Goal: Check status: Check status

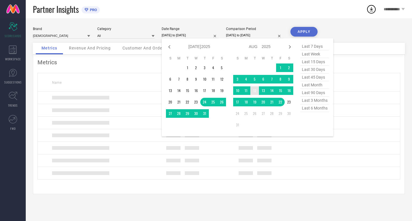
select select "6"
select select "2025"
select select "7"
select select "2025"
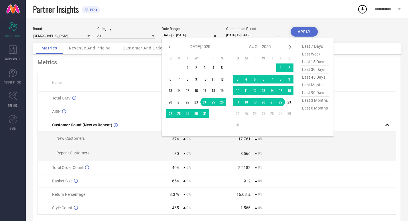
click at [314, 71] on span "last 30 days" at bounding box center [315, 70] width 29 height 8
type input "[DATE] to [DATE]"
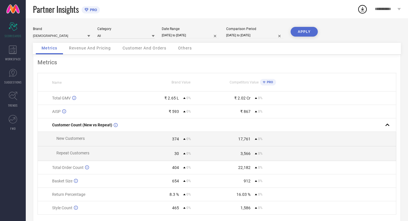
select select "6"
select select "2025"
select select "7"
select select "2025"
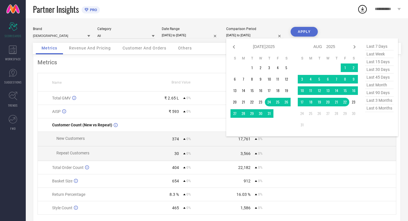
click at [263, 34] on input "[DATE] to [DATE]" at bounding box center [254, 35] width 57 height 6
click at [376, 70] on span "last 30 days" at bounding box center [379, 70] width 29 height 8
type input "[DATE] to [DATE]"
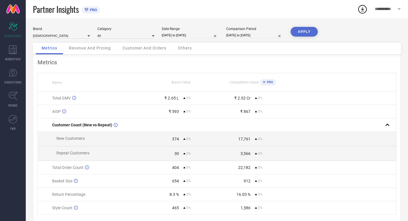
click at [299, 31] on button "APPLY" at bounding box center [304, 32] width 27 height 10
click at [68, 50] on div "Revenue And Pricing" at bounding box center [89, 48] width 53 height 11
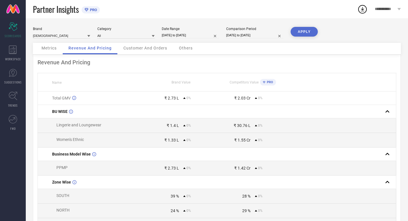
click at [154, 53] on div "Customer And Orders" at bounding box center [145, 48] width 55 height 11
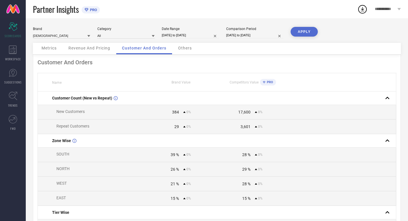
click at [183, 51] on div "Others" at bounding box center [184, 48] width 25 height 11
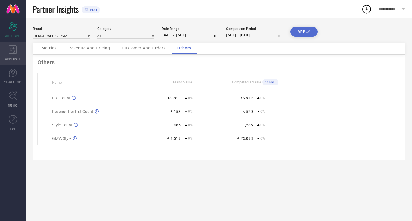
click at [10, 53] on icon at bounding box center [13, 50] width 8 height 9
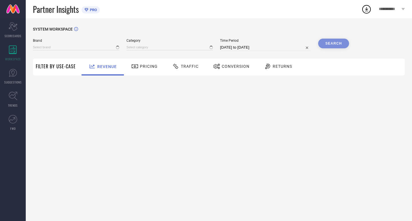
type input "[DEMOGRAPHIC_DATA]"
type input "All"
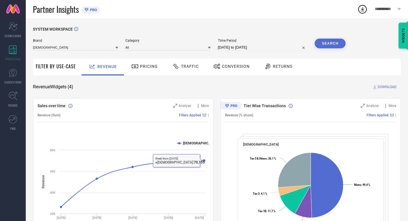
click at [161, 70] on div "Pricing" at bounding box center [144, 67] width 41 height 17
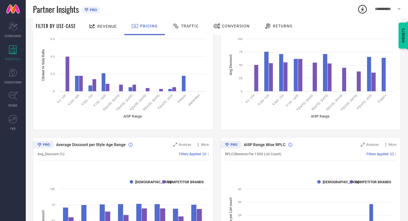
scroll to position [269, 0]
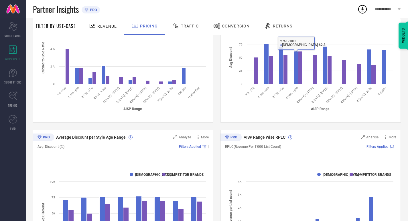
click at [186, 19] on div "Traffic" at bounding box center [185, 26] width 41 height 17
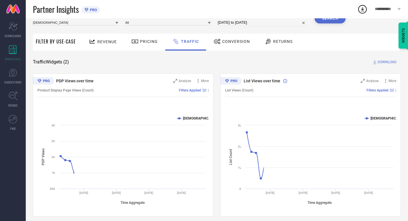
scroll to position [29, 0]
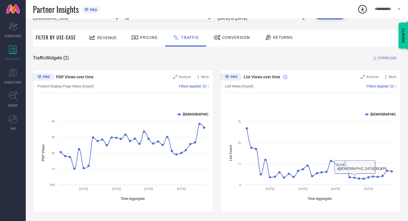
click at [215, 31] on div "Conversion" at bounding box center [232, 38] width 51 height 17
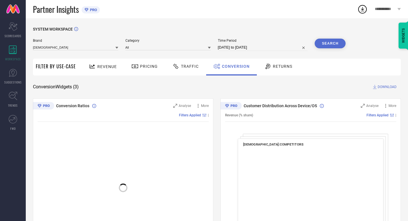
scroll to position [70, 0]
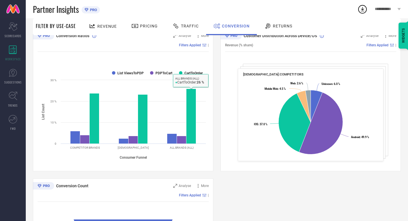
click at [276, 28] on span "Returns" at bounding box center [282, 26] width 19 height 5
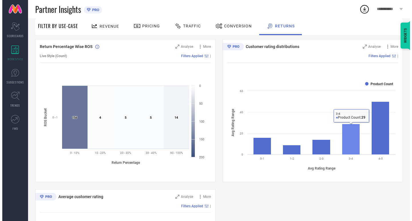
scroll to position [209, 0]
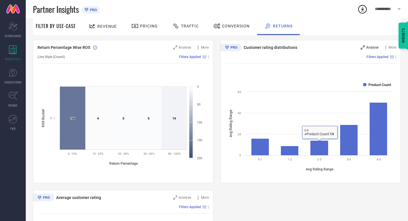
click at [363, 48] on icon at bounding box center [363, 48] width 4 height 4
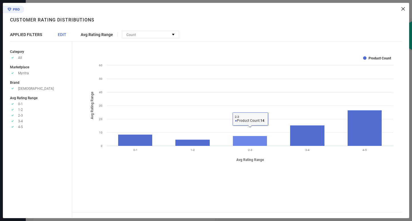
click at [258, 141] on rect at bounding box center [250, 141] width 34 height 10
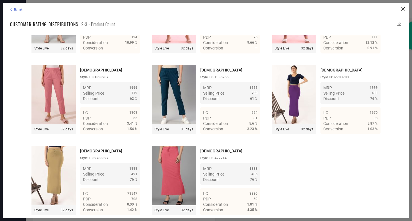
scroll to position [402, 0]
